Goal: Information Seeking & Learning: Learn about a topic

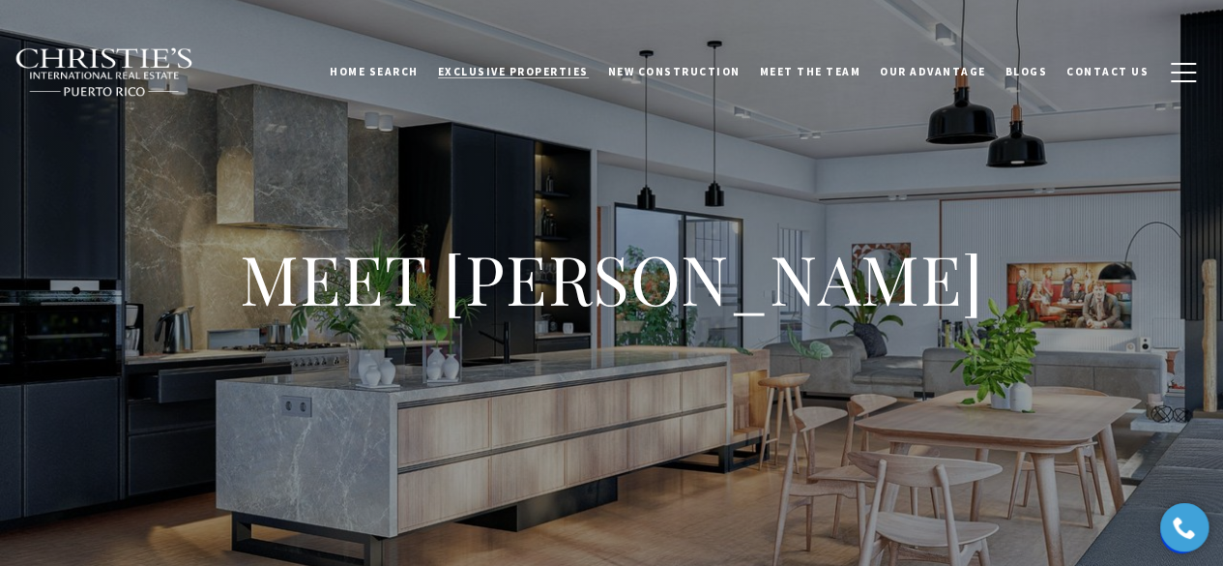
click at [483, 66] on span "Exclusive Properties" at bounding box center [513, 72] width 151 height 14
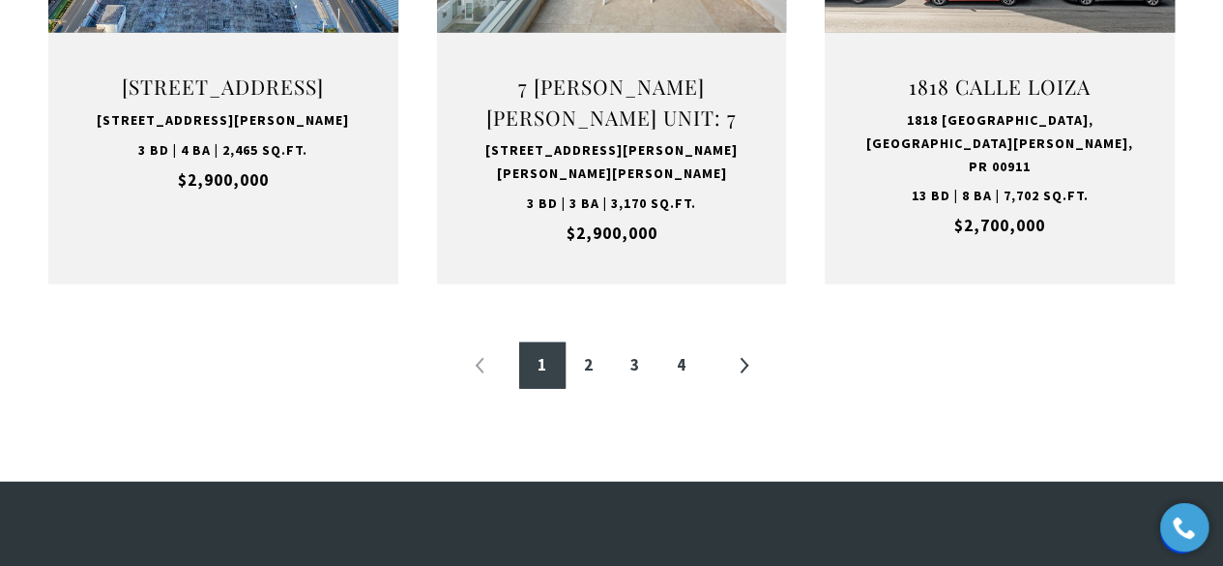
scroll to position [2320, 0]
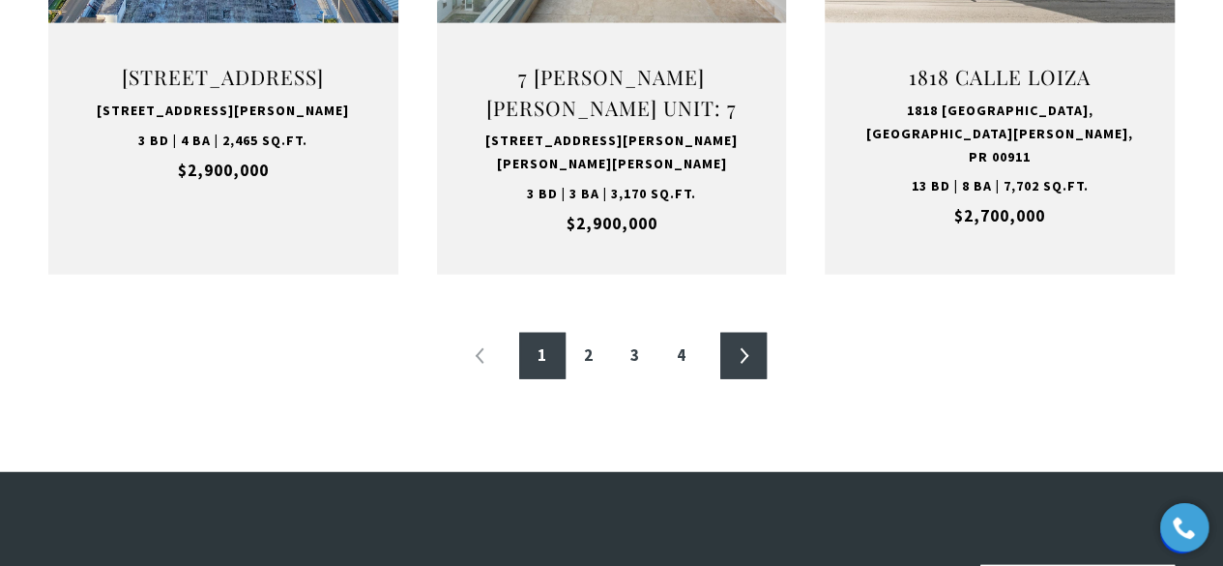
click at [740, 333] on link "»" at bounding box center [743, 356] width 46 height 46
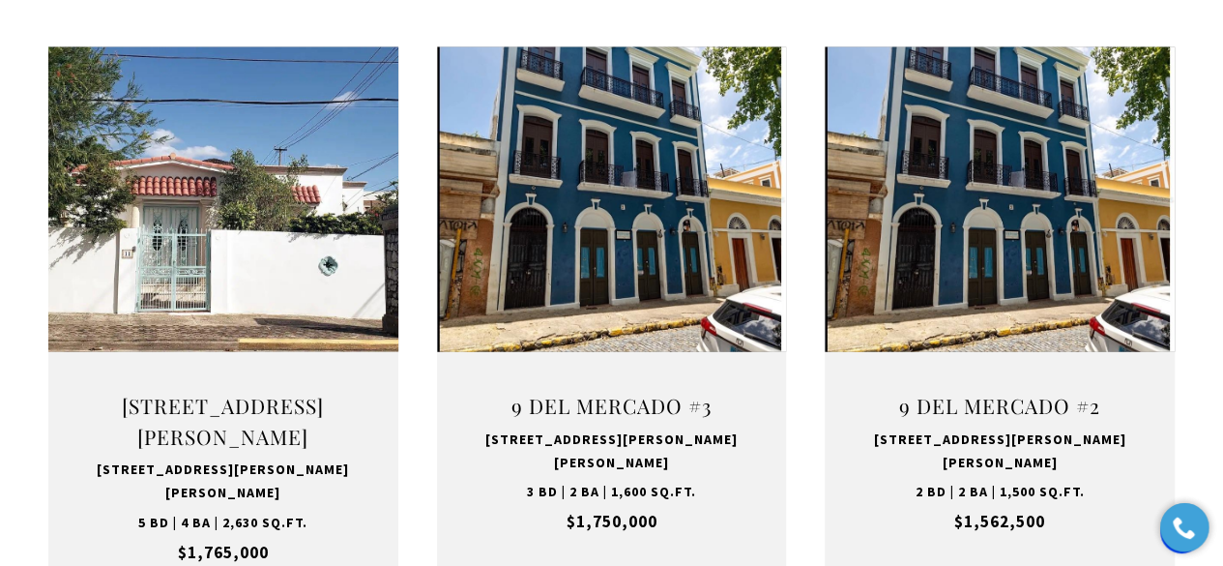
scroll to position [2127, 0]
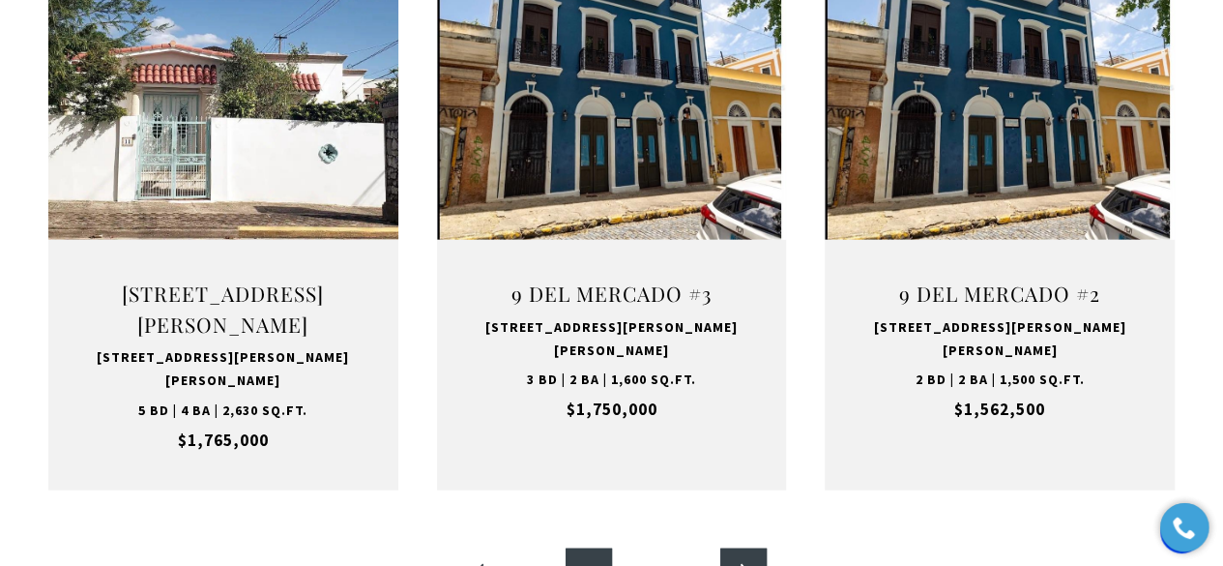
click at [746, 548] on link "»" at bounding box center [743, 571] width 46 height 46
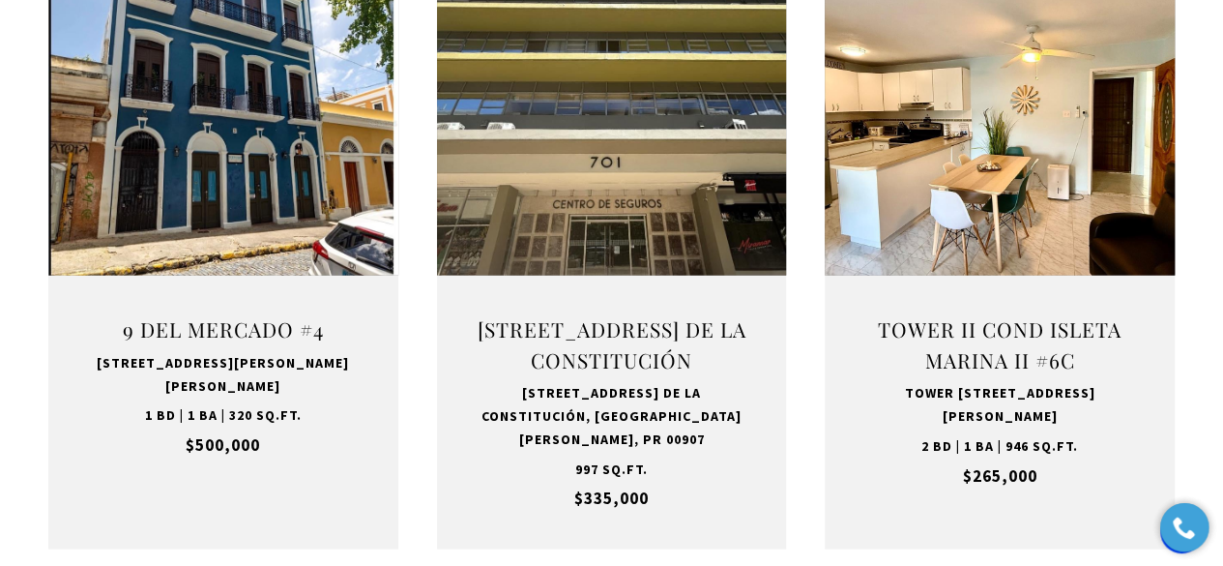
scroll to position [2127, 0]
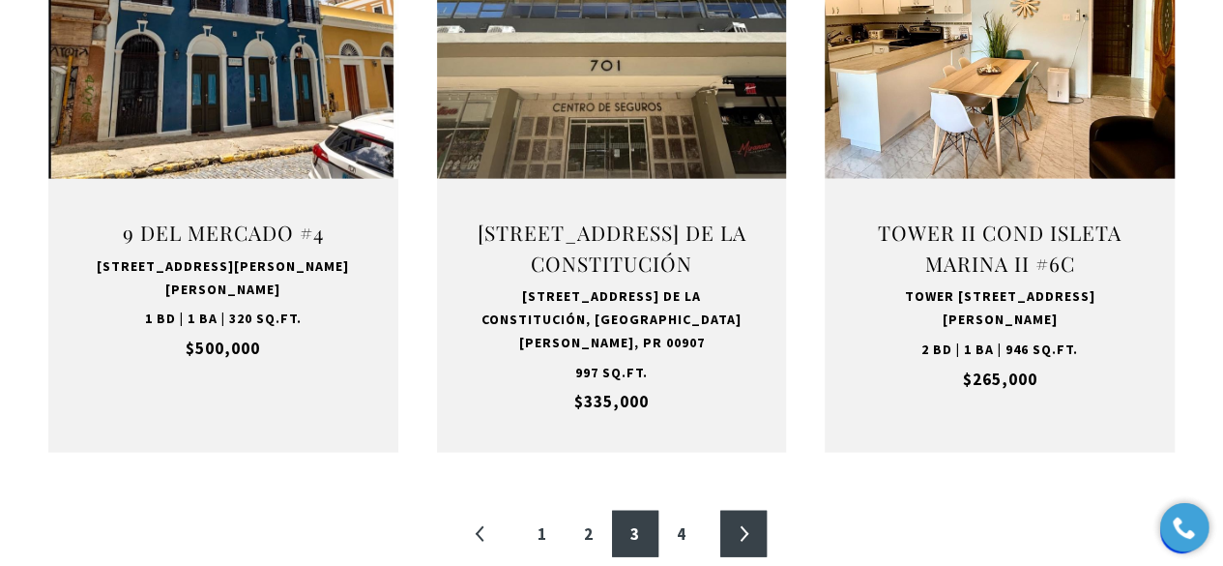
click at [738, 523] on link "»" at bounding box center [743, 534] width 46 height 46
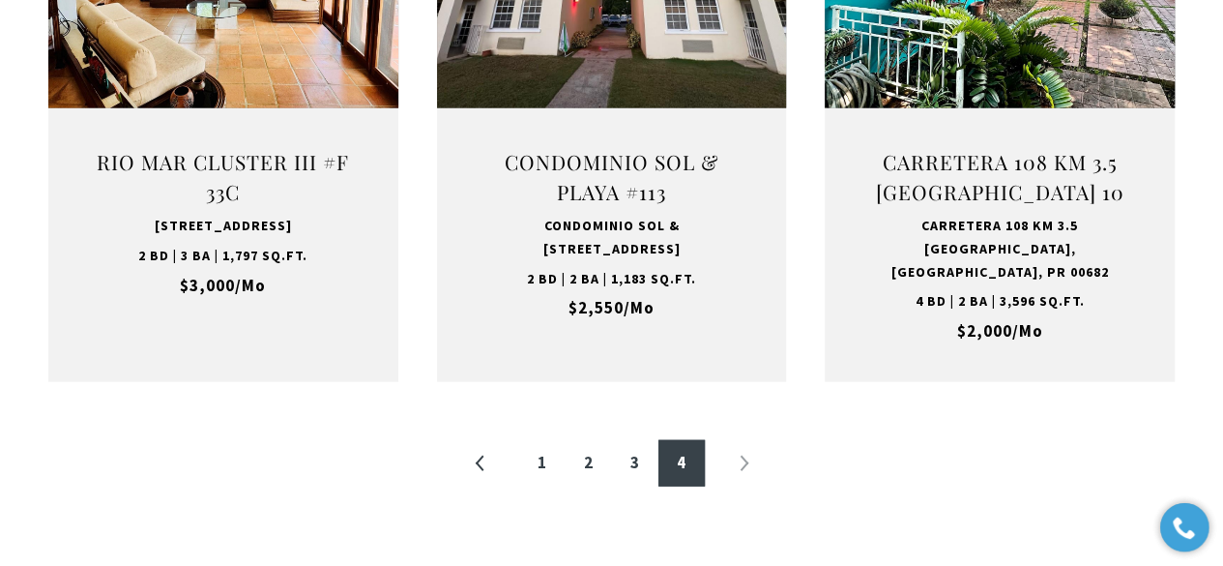
scroll to position [2224, 0]
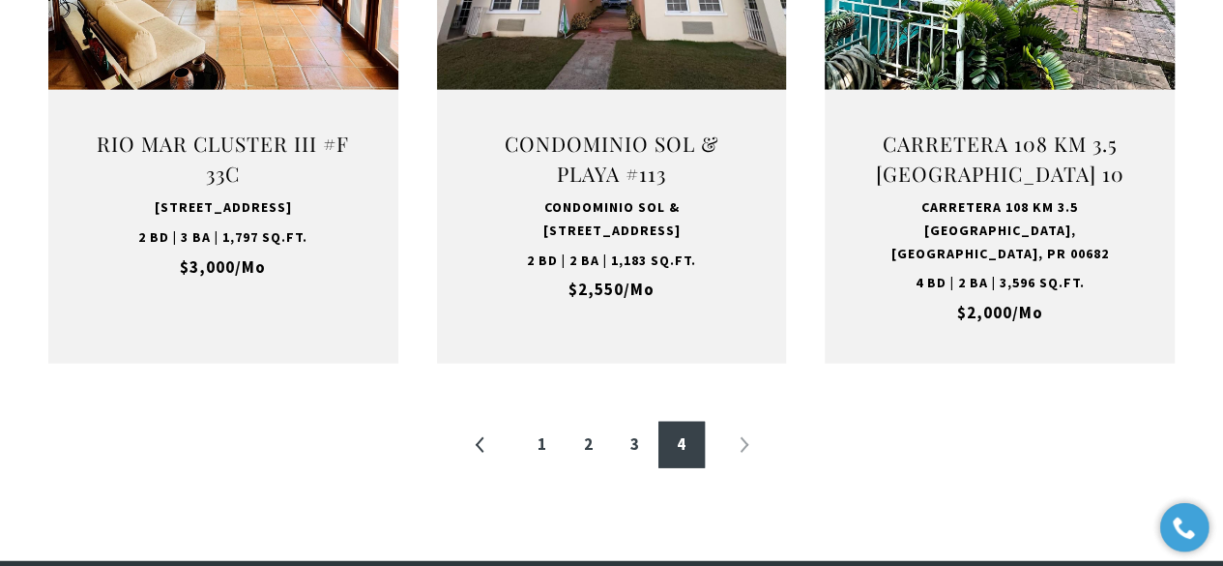
click at [742, 423] on li "»" at bounding box center [743, 445] width 46 height 46
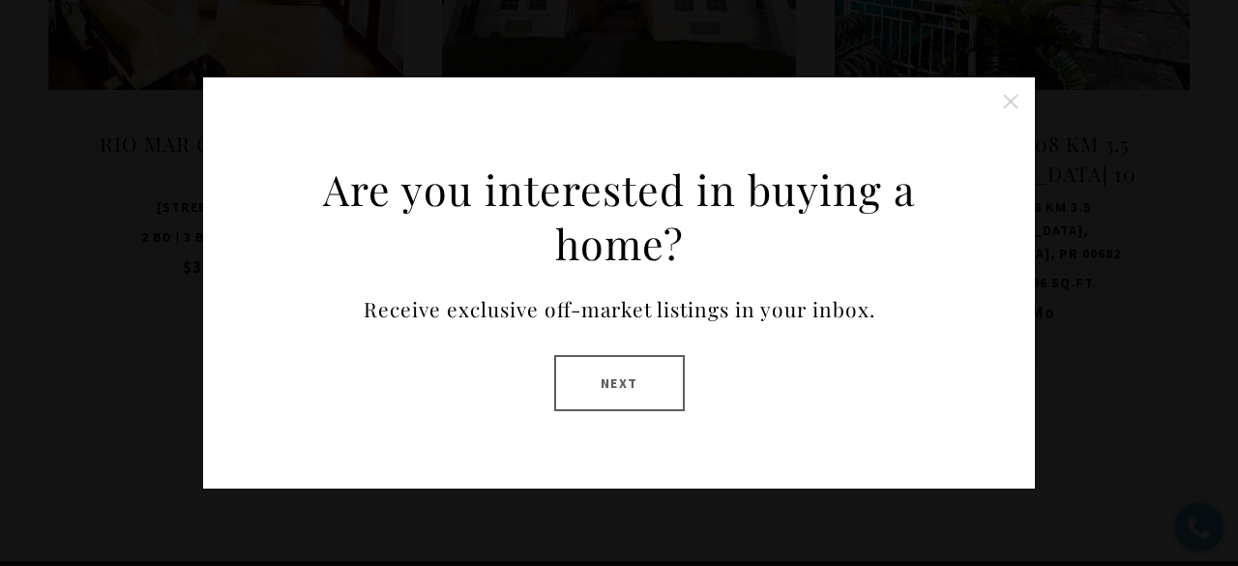
click at [1008, 98] on button "Close this option" at bounding box center [1010, 101] width 39 height 39
